Goal: Task Accomplishment & Management: Complete application form

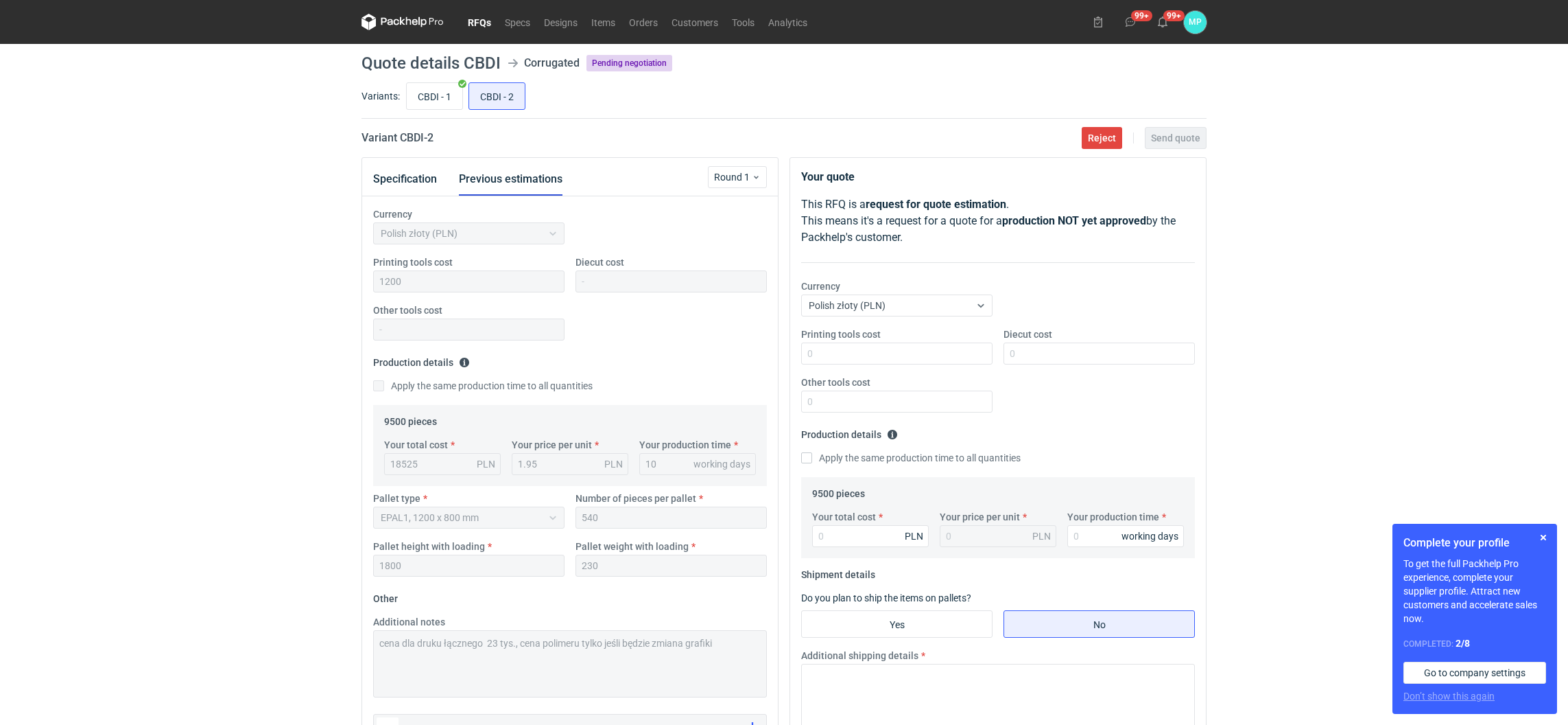
scroll to position [250, 0]
click at [828, 540] on input "Your total cost" at bounding box center [870, 535] width 117 height 22
paste input "17290"
type input "17290"
type input "1.82"
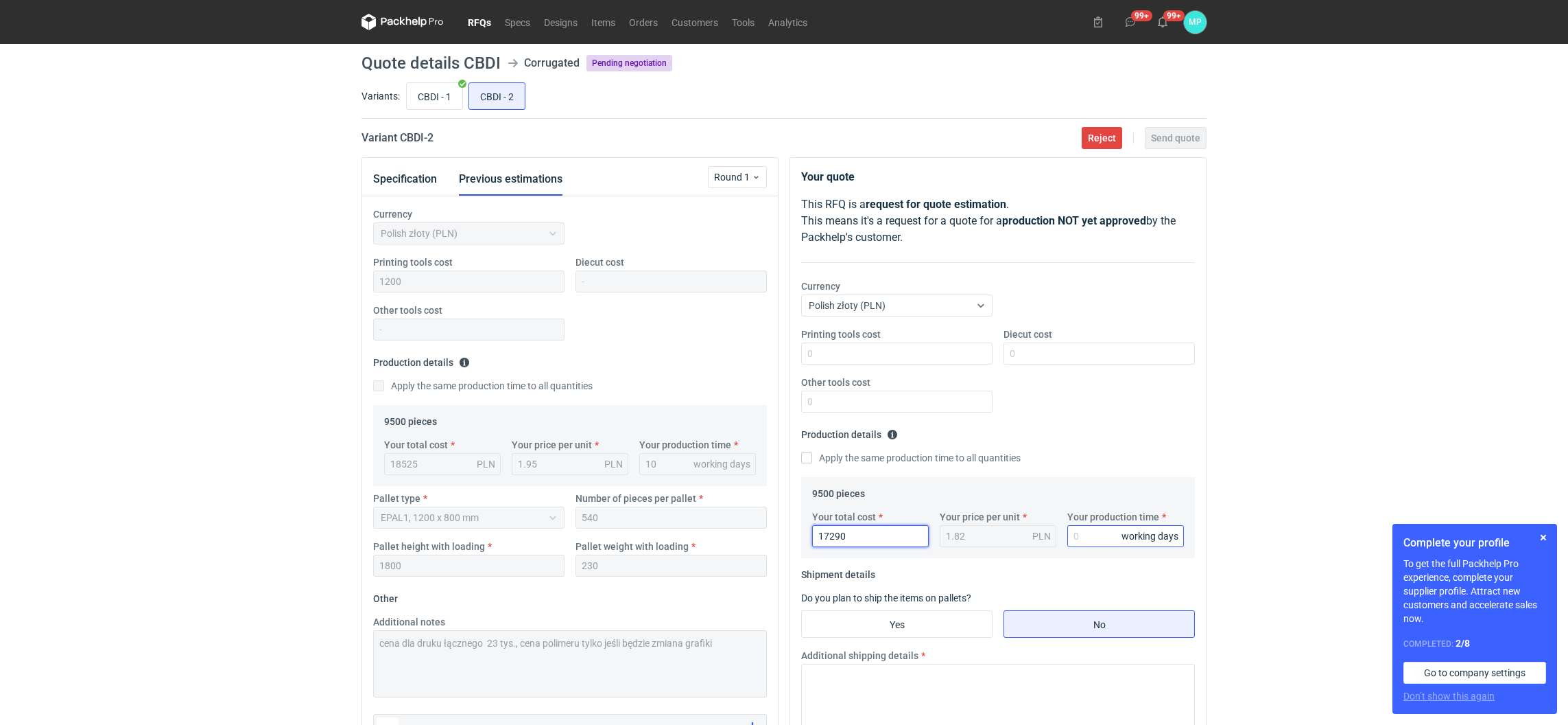
type input "17290"
click at [1108, 541] on input "Your production time" at bounding box center [1126, 535] width 117 height 22
type input "10"
click at [943, 616] on input "Yes" at bounding box center [897, 624] width 190 height 26
radio input "true"
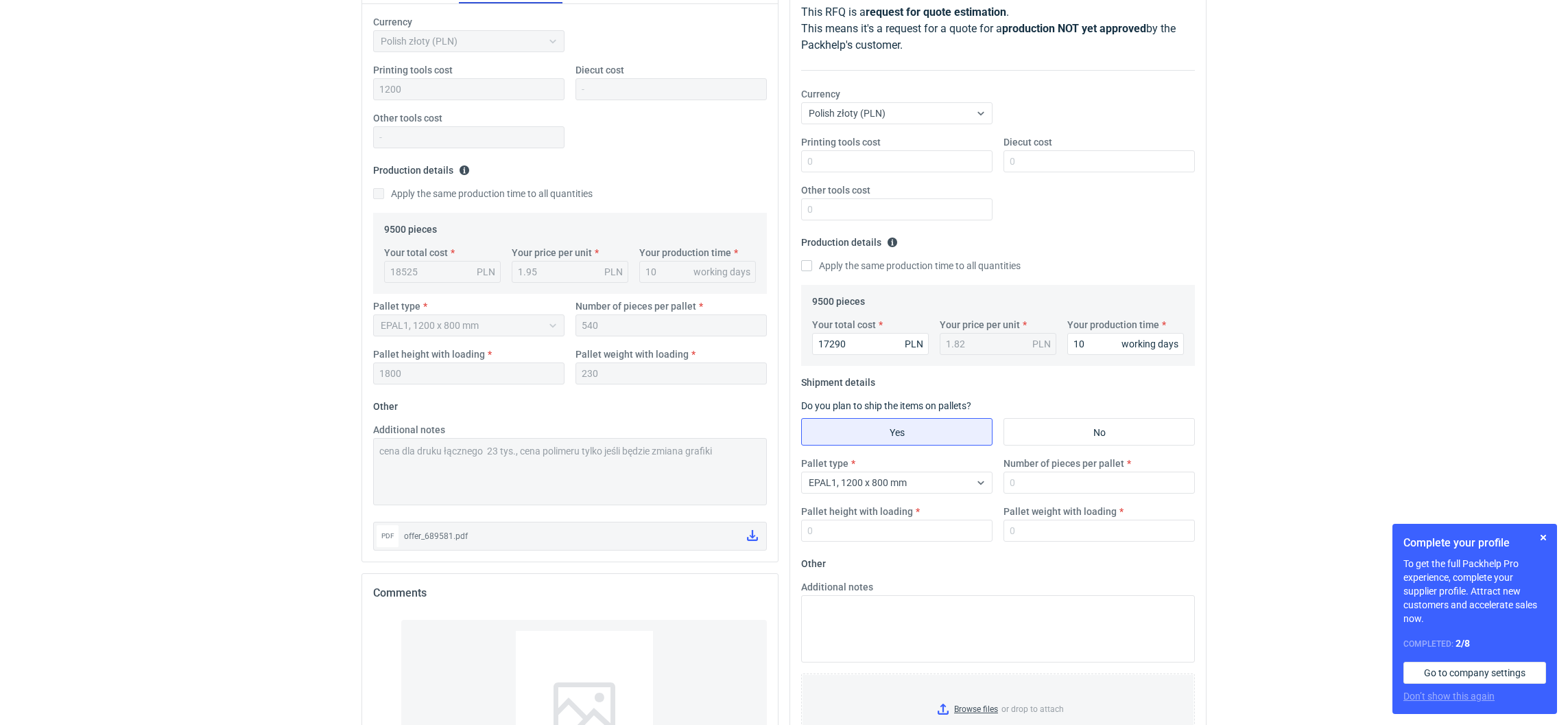
scroll to position [206, 0]
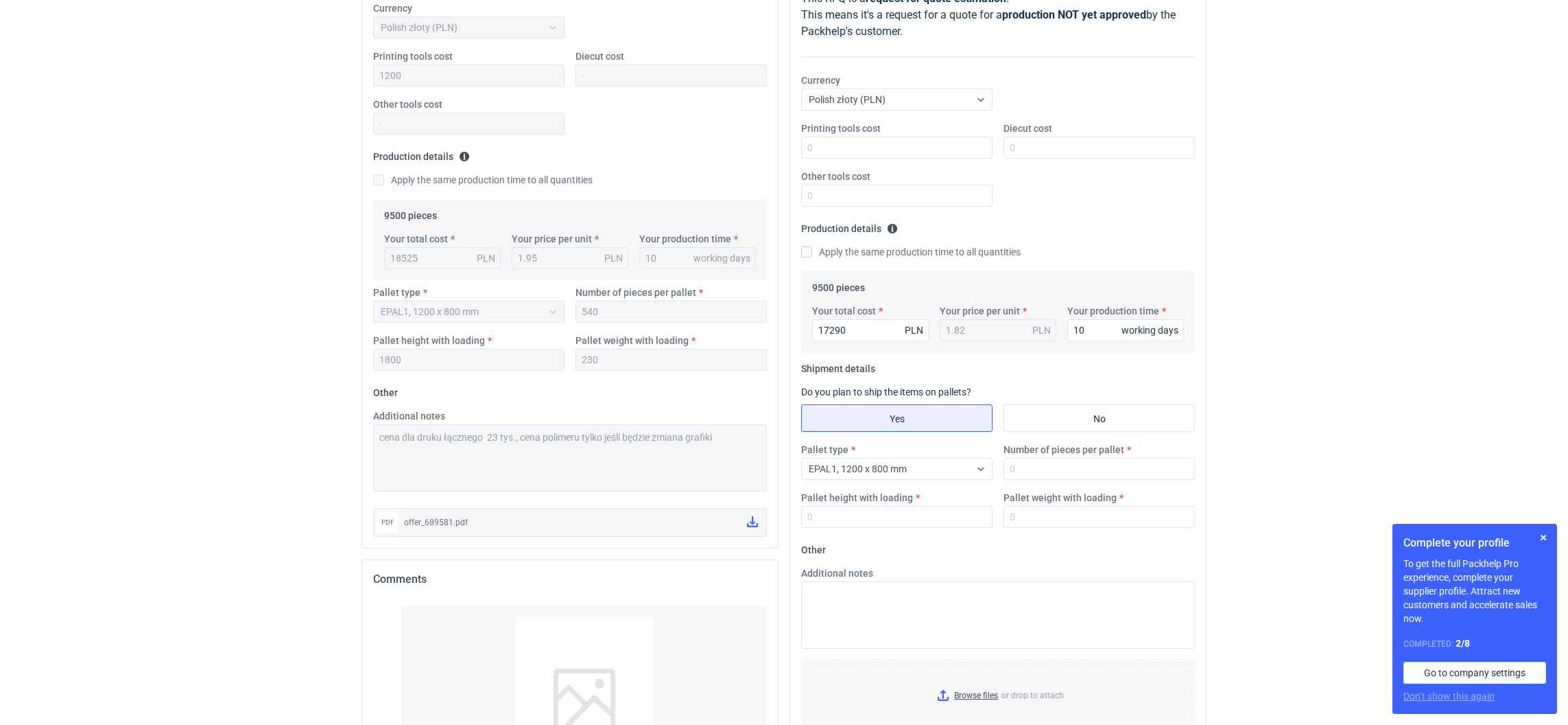
click at [841, 529] on div "Pallet type EPAL1, 1200 x 800 mm Number of pieces per pallet Pallet height with…" at bounding box center [998, 491] width 405 height 96
click at [826, 520] on input "Pallet height with loading" at bounding box center [897, 517] width 191 height 22
type input "1800"
click at [1071, 471] on input "Number of pieces per pallet" at bounding box center [1099, 468] width 191 height 22
type input "540"
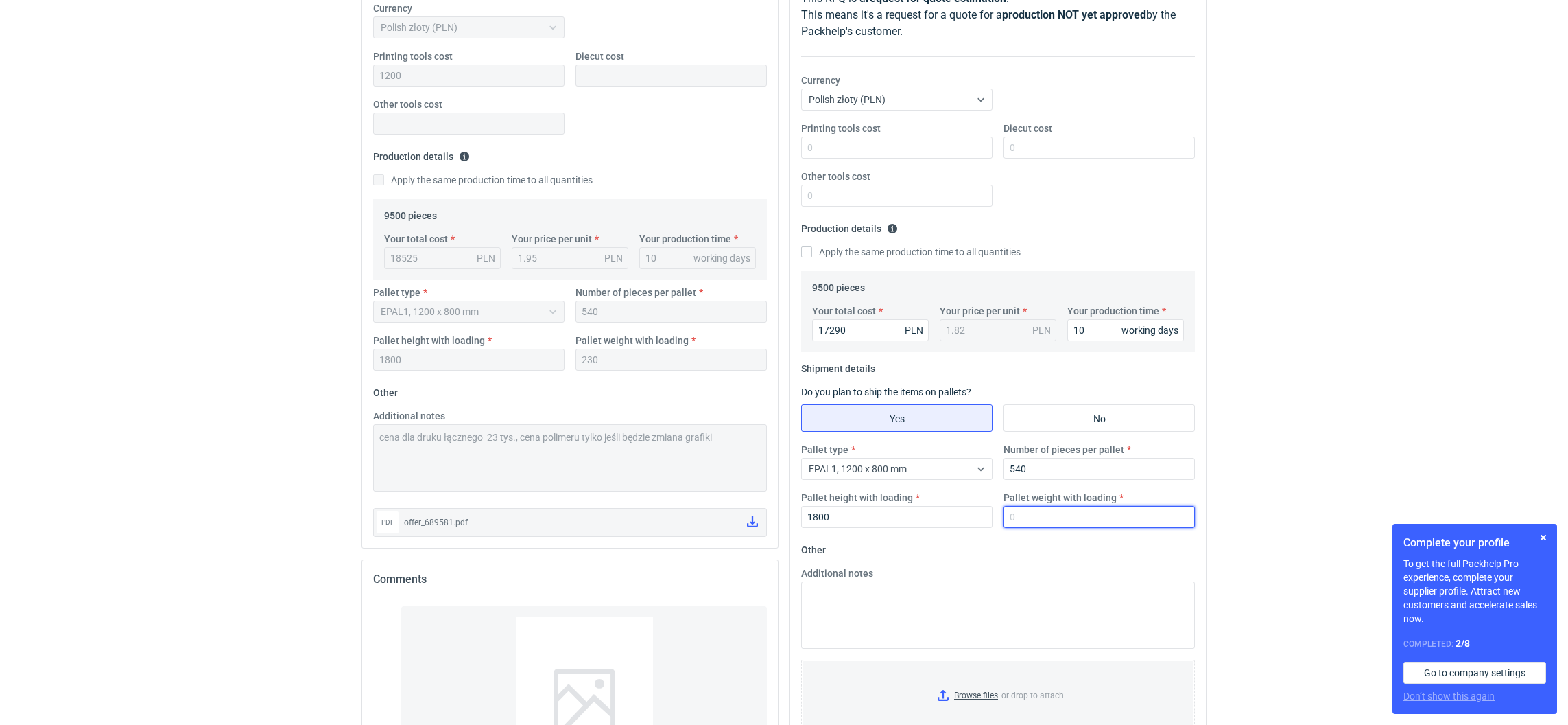
click at [1044, 513] on input "Pallet weight with loading" at bounding box center [1099, 517] width 191 height 22
type input "230"
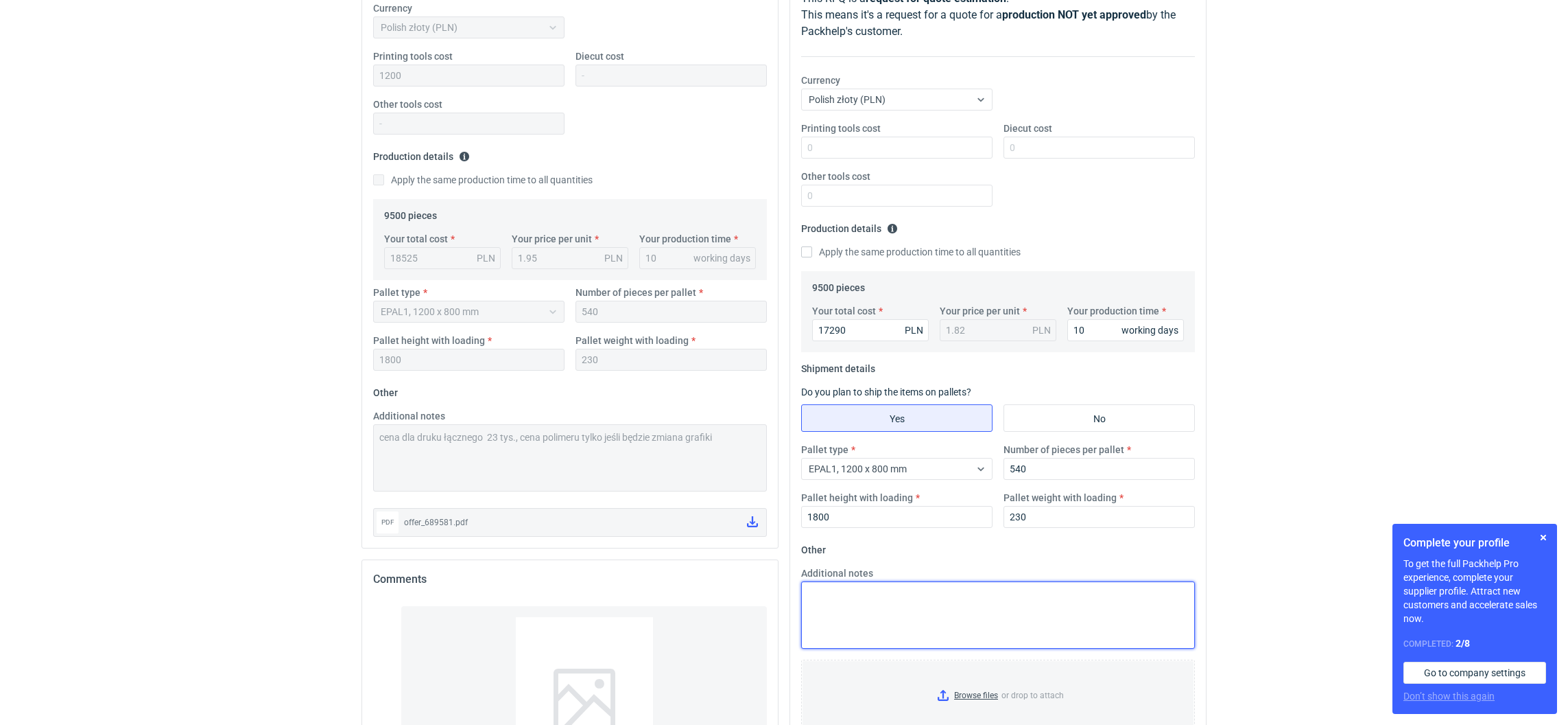
click at [961, 633] on textarea "Additional notes" at bounding box center [998, 615] width 393 height 67
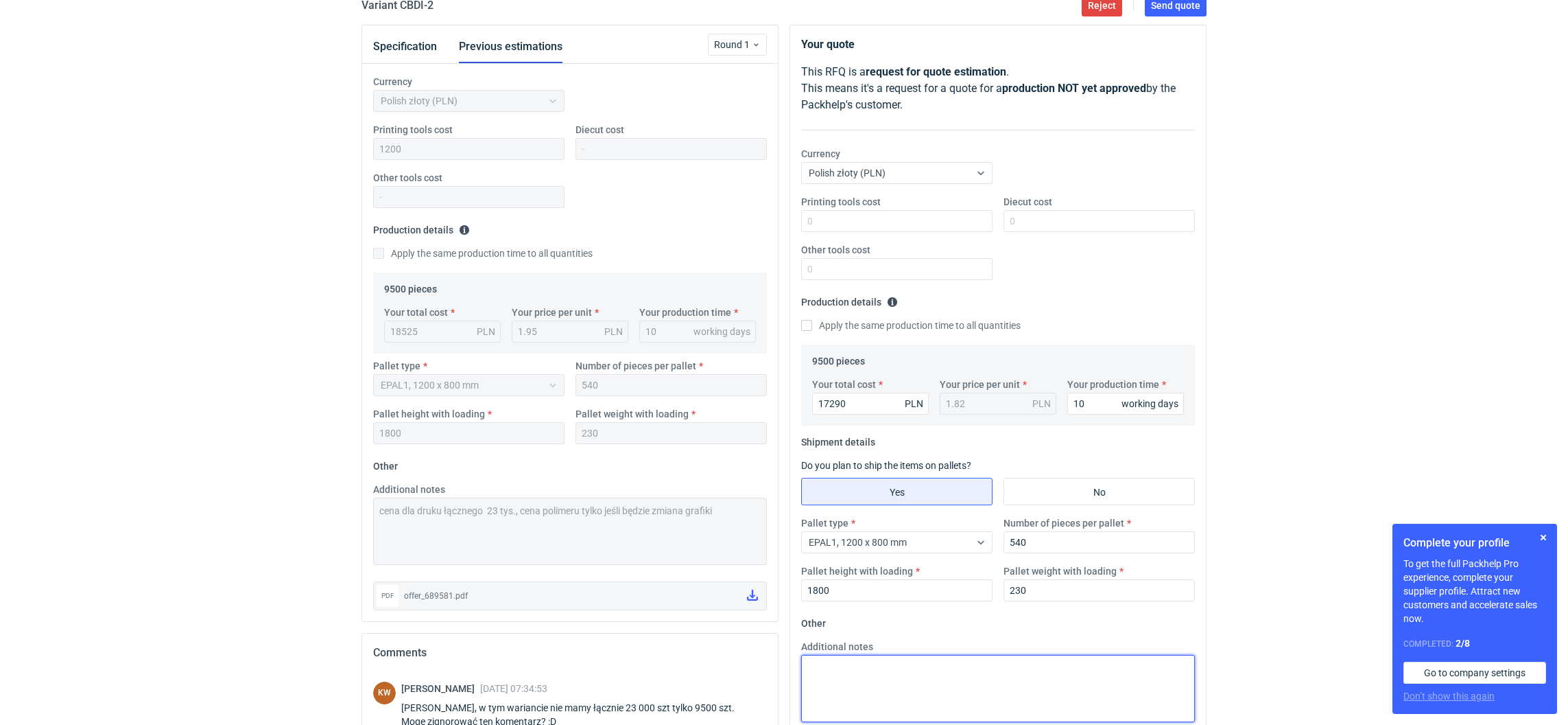
scroll to position [0, 0]
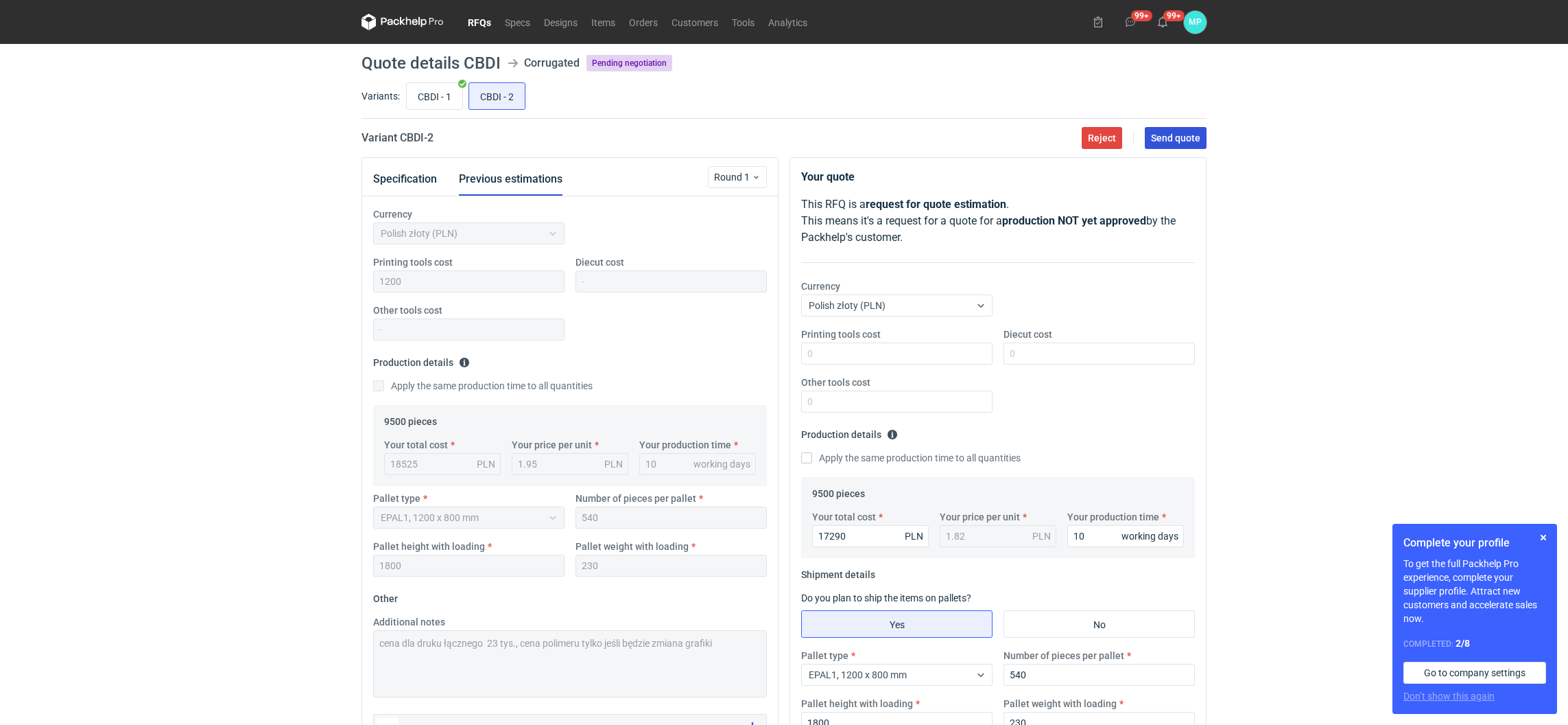
click at [1166, 142] on span "Send quote" at bounding box center [1175, 138] width 49 height 10
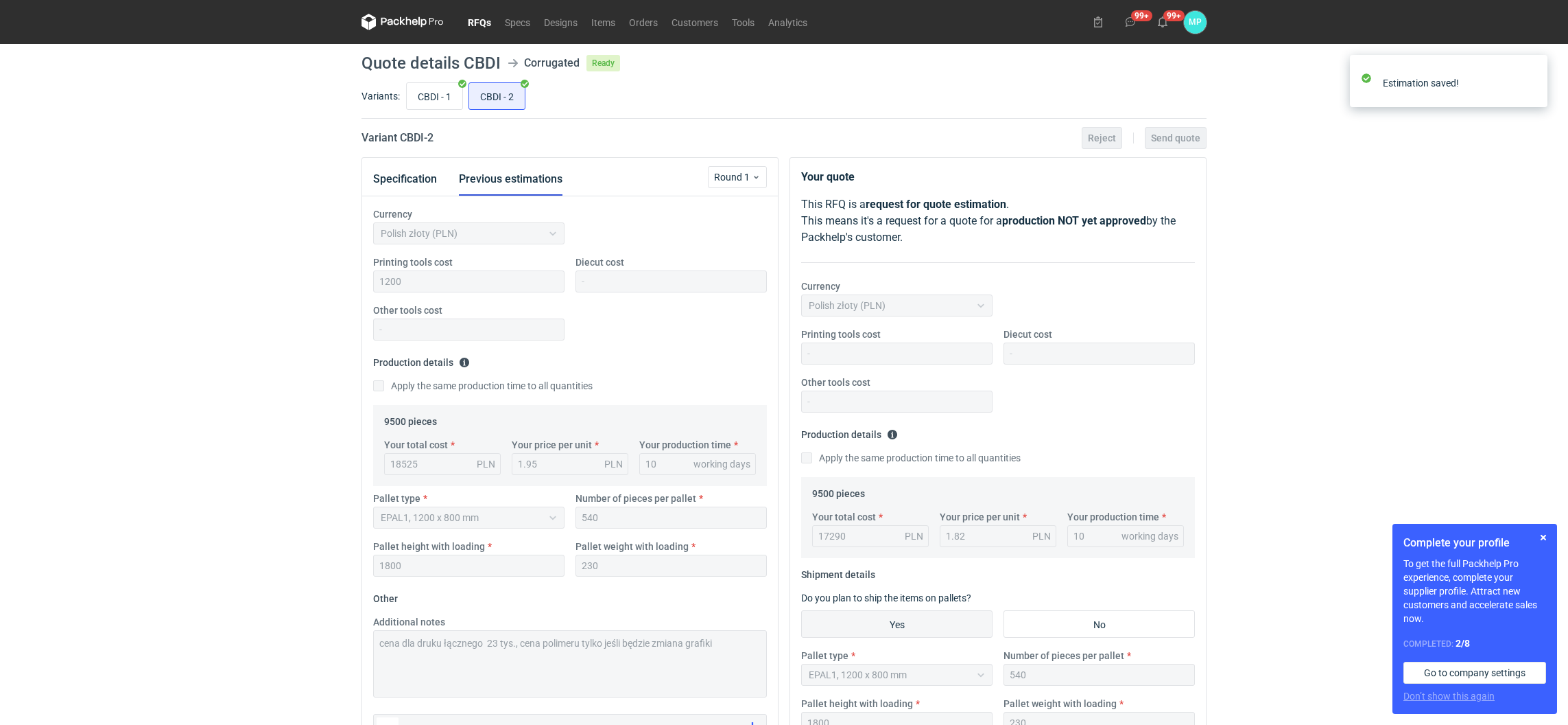
scroll to position [250, 0]
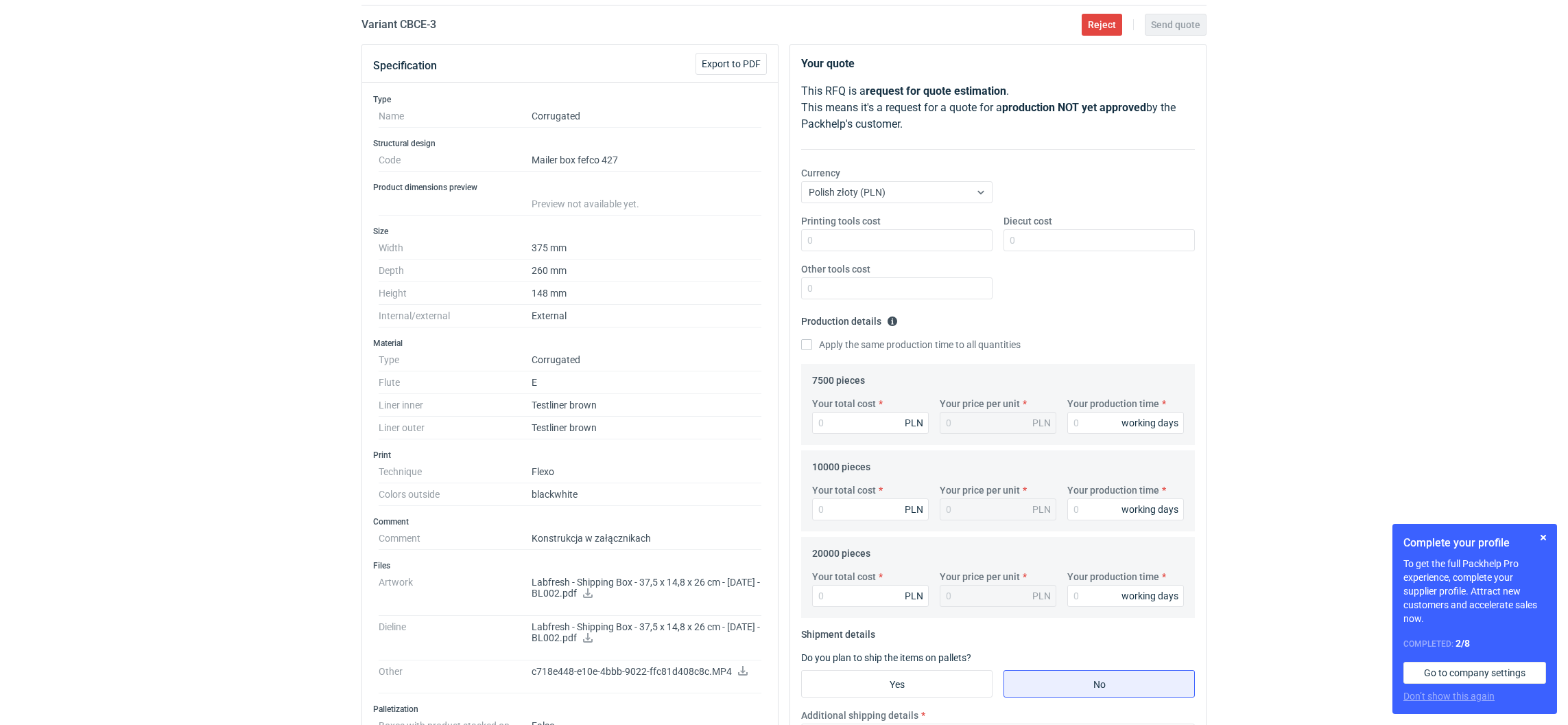
scroll to position [496, 0]
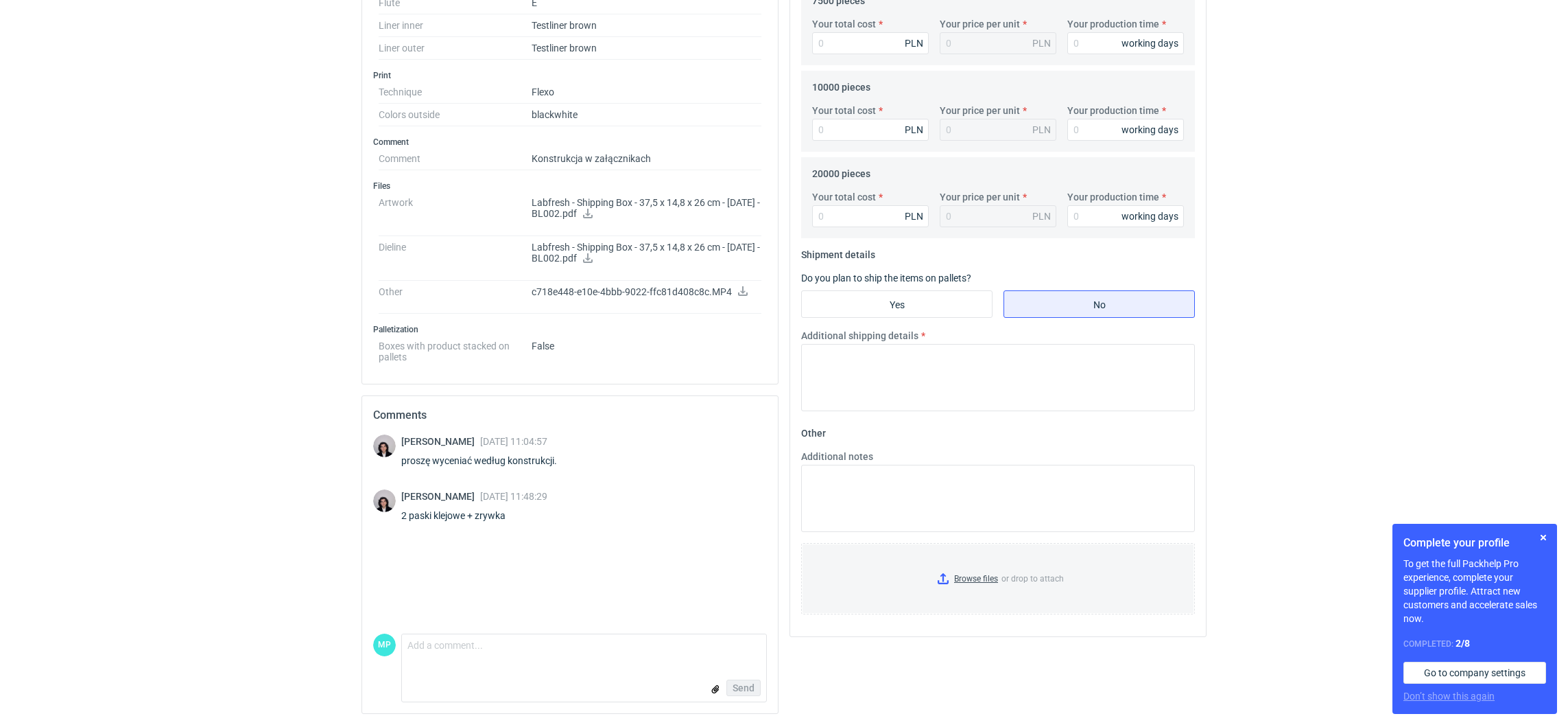
click at [593, 215] on icon at bounding box center [588, 214] width 10 height 10
click at [593, 258] on icon at bounding box center [588, 258] width 11 height 10
click at [740, 286] on icon at bounding box center [743, 291] width 11 height 10
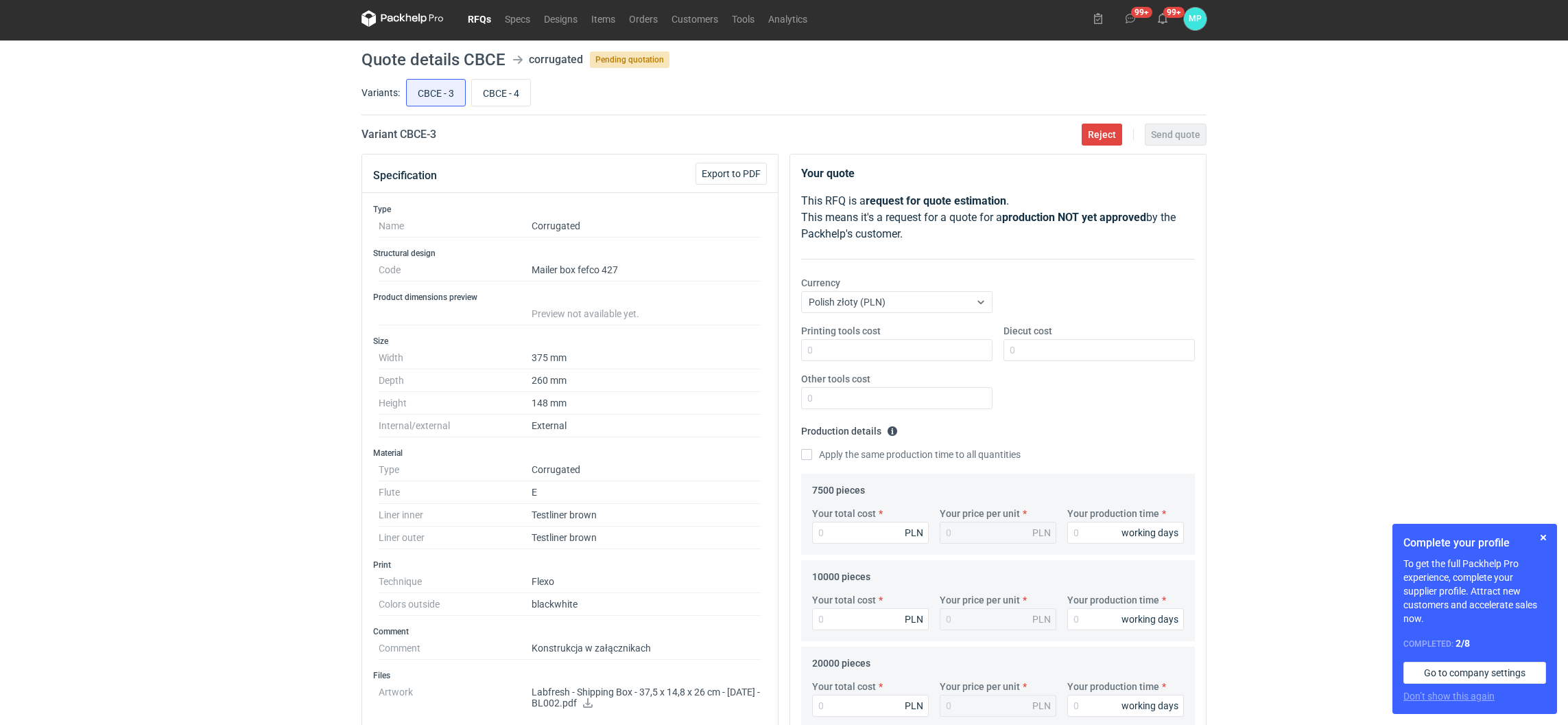
scroll to position [0, 0]
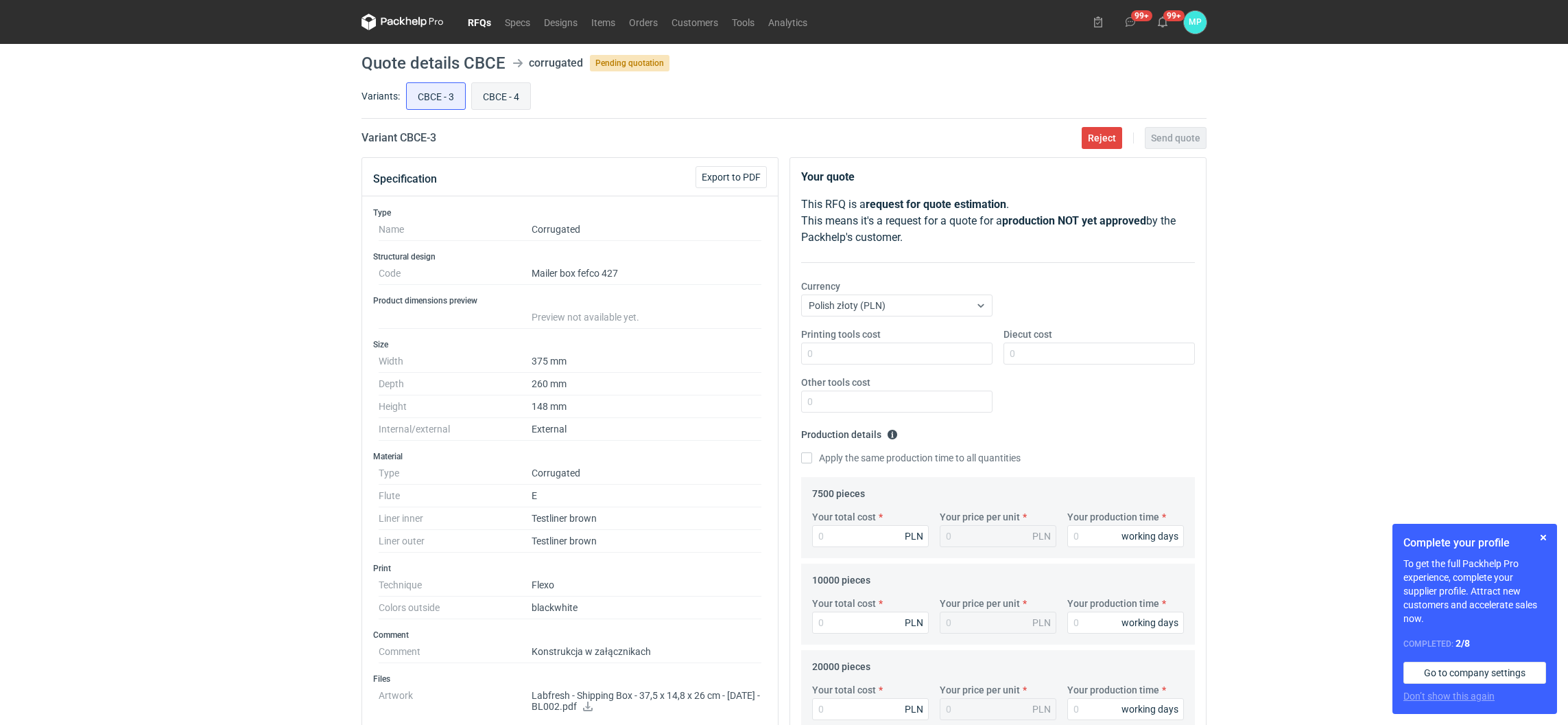
click at [505, 94] on input "CBCE - 4" at bounding box center [501, 96] width 58 height 26
radio input "true"
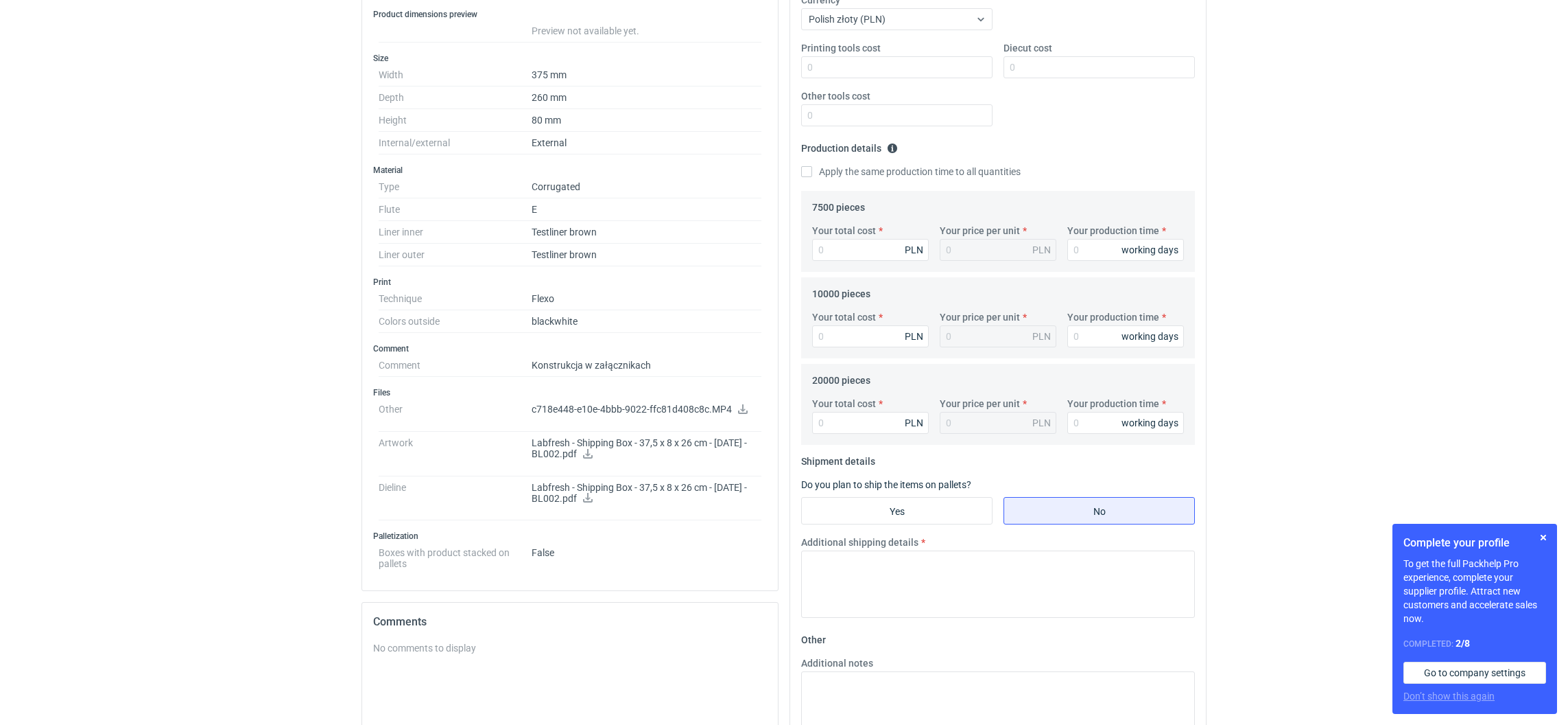
scroll to position [308, 0]
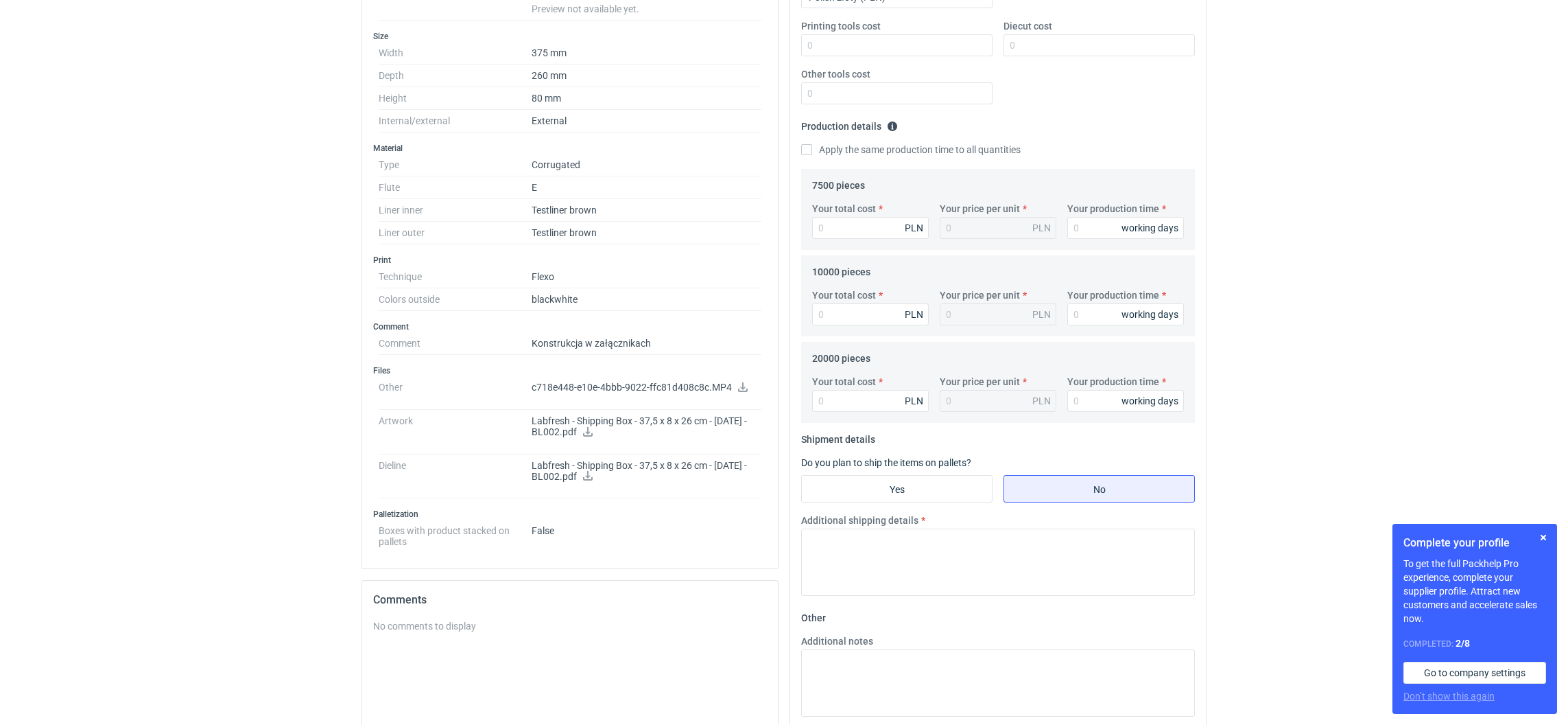
click at [743, 386] on icon at bounding box center [743, 387] width 11 height 10
click at [593, 429] on icon at bounding box center [588, 432] width 10 height 10
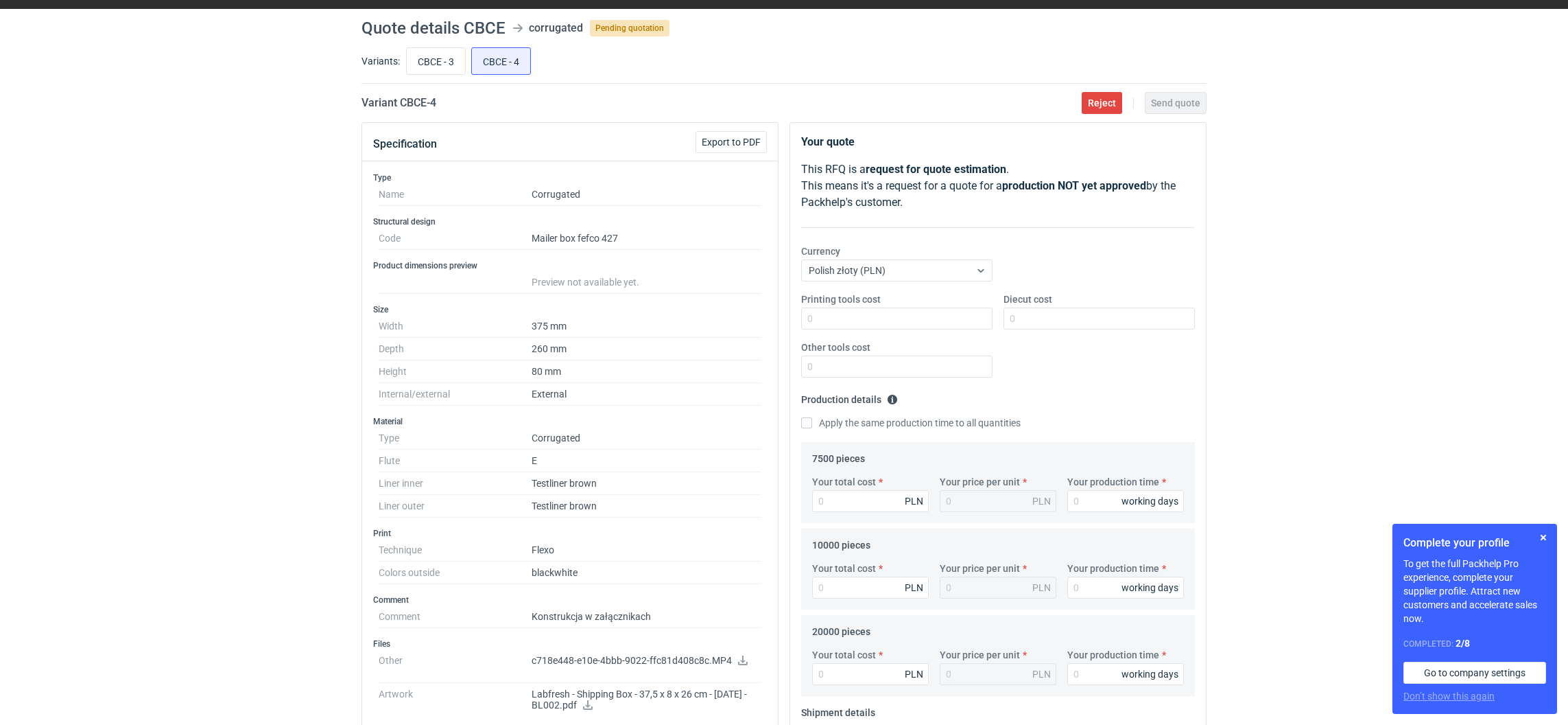
scroll to position [0, 0]
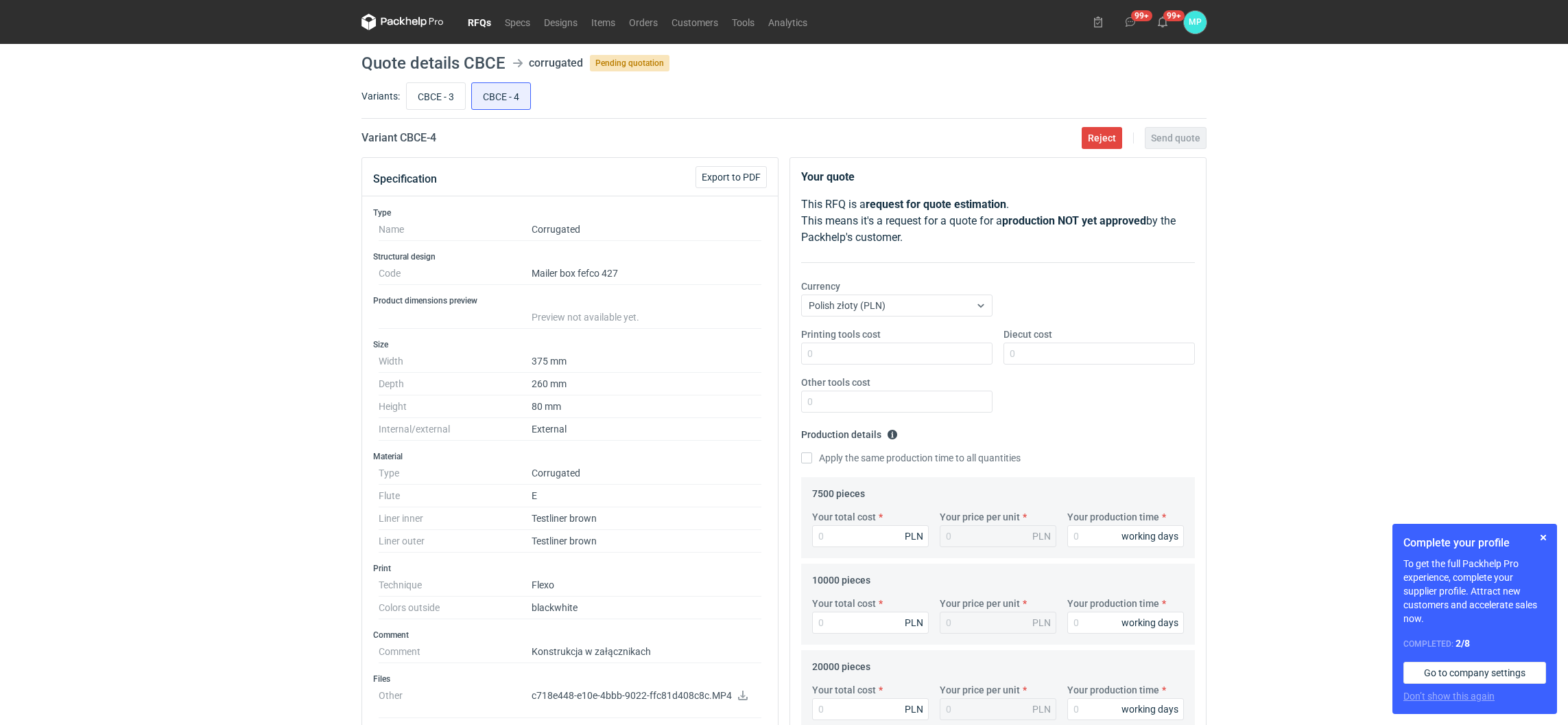
click at [475, 22] on link "RFQs" at bounding box center [479, 22] width 37 height 16
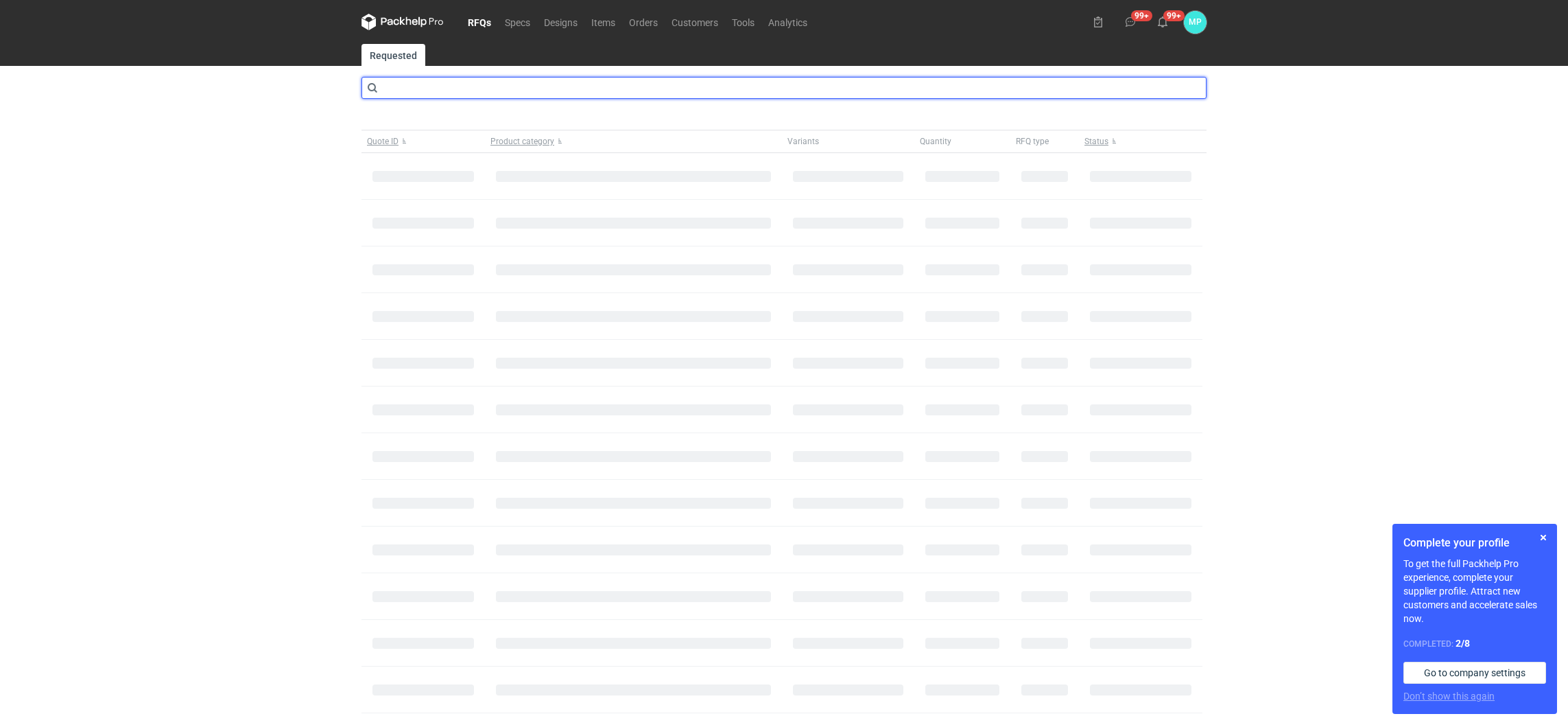
click at [417, 92] on input "text" at bounding box center [784, 87] width 845 height 22
type input "cbdi"
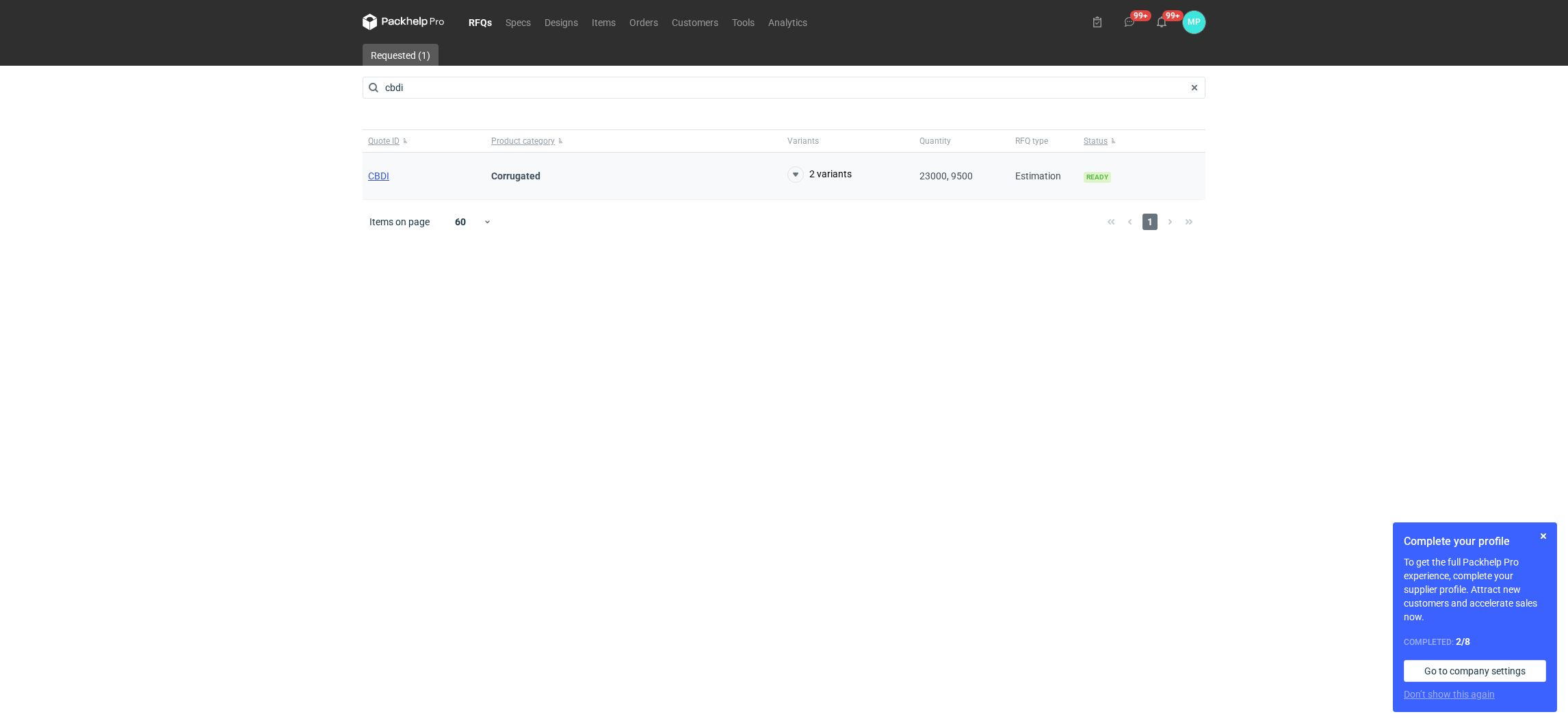
click at [377, 172] on span "CBDI" at bounding box center [379, 176] width 21 height 11
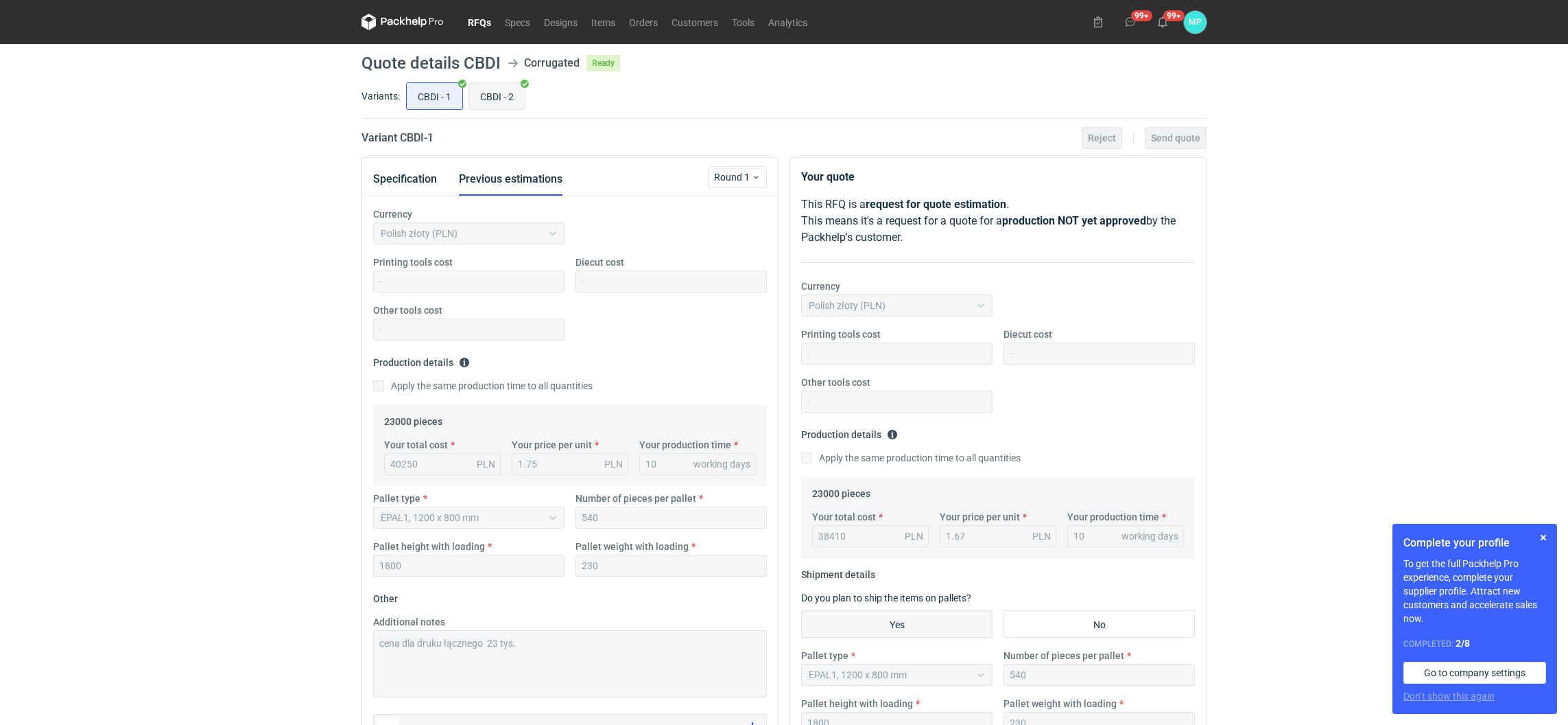
click at [484, 106] on input "CBDI - 2" at bounding box center [497, 96] width 56 height 26
radio input "true"
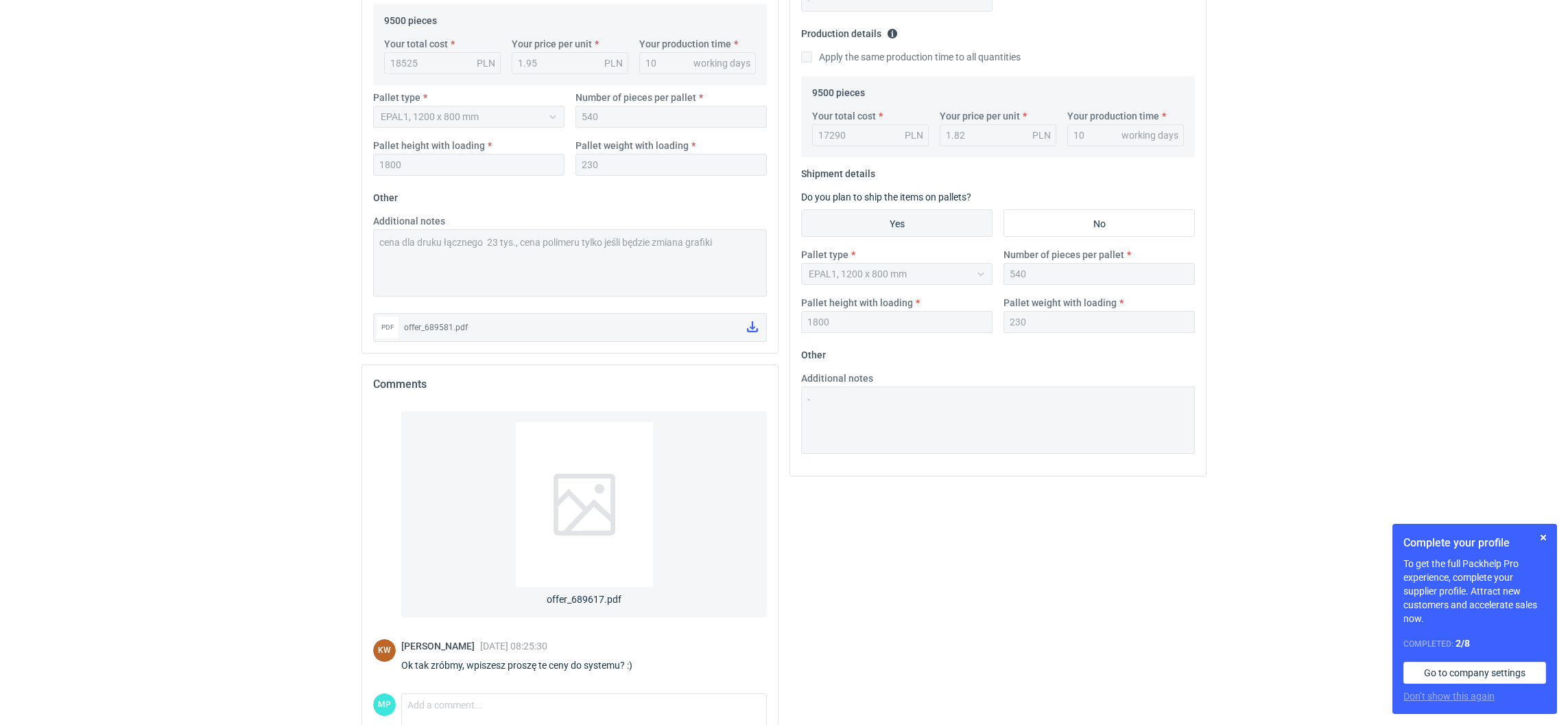
scroll to position [462, 0]
